Goal: Information Seeking & Learning: Learn about a topic

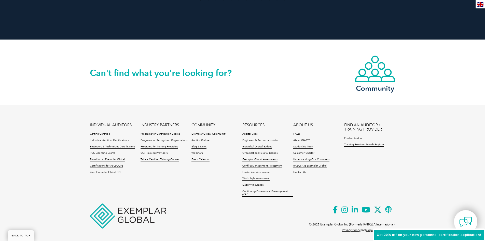
scroll to position [1155, 0]
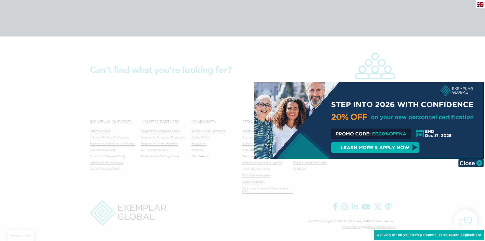
click at [165, 108] on div at bounding box center [242, 120] width 485 height 241
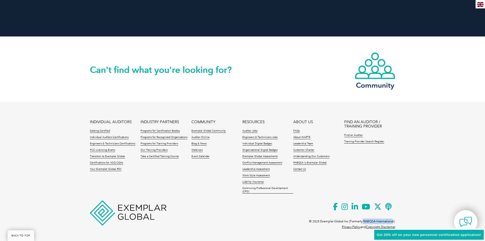
drag, startPoint x: 362, startPoint y: 221, endPoint x: 393, endPoint y: 222, distance: 30.8
click at [393, 222] on p "© 2025 Exemplar Global Inc (Formerly RABQSA International)." at bounding box center [352, 221] width 86 height 6
click at [310, 161] on link "RABQSA is Exemplar Global" at bounding box center [309, 163] width 33 height 4
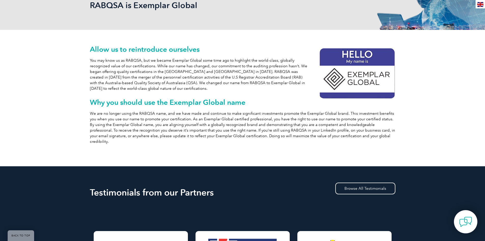
scroll to position [85, 0]
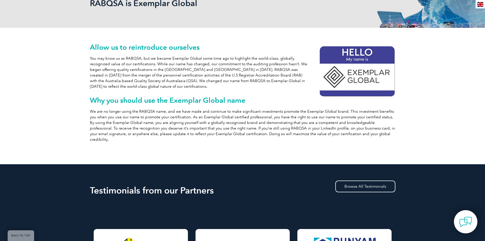
click at [121, 82] on p "You may know us as RABQSA, but we became Exemplar Global some time ago to highl…" at bounding box center [243, 73] width 306 height 34
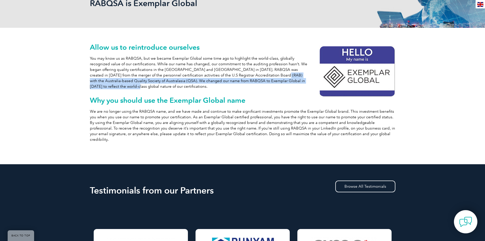
drag, startPoint x: 314, startPoint y: 74, endPoint x: 312, endPoint y: 82, distance: 7.7
click at [312, 82] on p "You may know us as RABQSA, but we became Exemplar Global some time ago to highl…" at bounding box center [243, 73] width 306 height 34
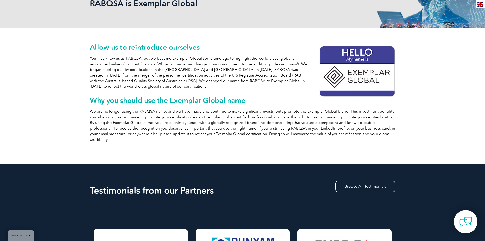
drag, startPoint x: 212, startPoint y: 84, endPoint x: 205, endPoint y: 85, distance: 7.4
click at [212, 84] on p "You may know us as RABQSA, but we became Exemplar Global some time ago to highl…" at bounding box center [243, 73] width 306 height 34
drag, startPoint x: 166, startPoint y: 75, endPoint x: 221, endPoint y: 76, distance: 55.0
click at [221, 76] on p "You may know us as RABQSA, but we became Exemplar Global some time ago to highl…" at bounding box center [243, 73] width 306 height 34
click at [203, 94] on div "Allow us to reintroduce ourselves You may know us as RABQSA, but we became Exem…" at bounding box center [243, 96] width 306 height 136
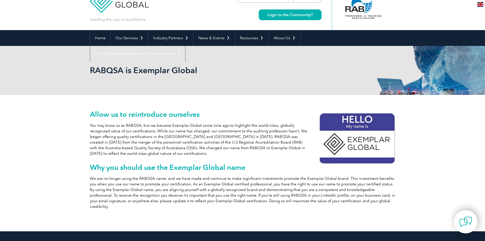
scroll to position [0, 0]
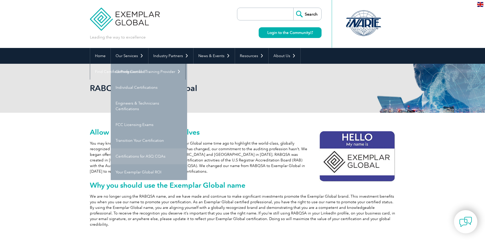
click at [152, 157] on link "Certifications for ASQ CQAs" at bounding box center [149, 156] width 76 height 16
